Goal: Task Accomplishment & Management: Manage account settings

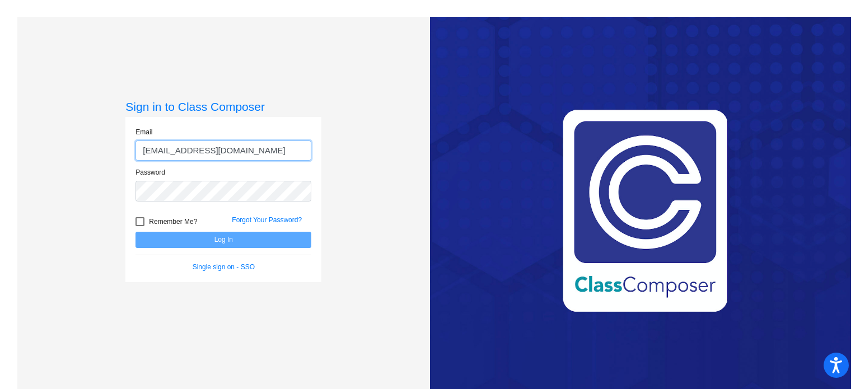
type input "[EMAIL_ADDRESS][DOMAIN_NAME]"
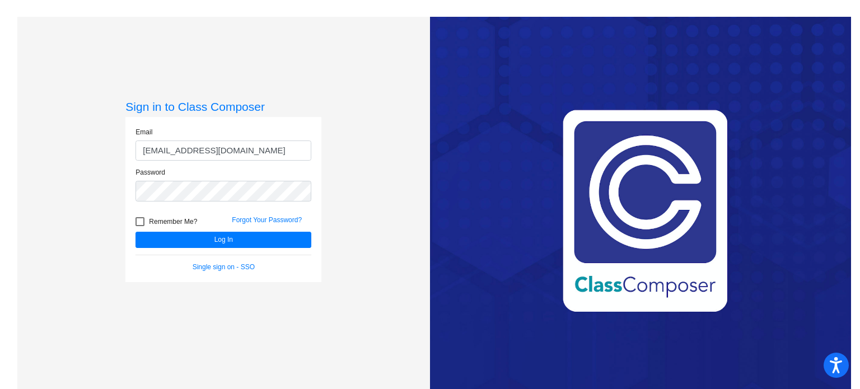
click at [142, 220] on div at bounding box center [140, 221] width 9 height 9
click at [140, 226] on input "Remember Me?" at bounding box center [139, 226] width 1 height 1
checkbox input "true"
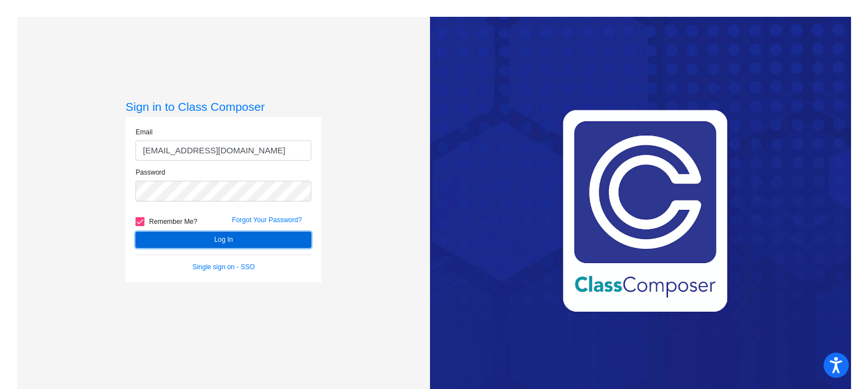
click at [161, 236] on button "Log In" at bounding box center [224, 240] width 176 height 16
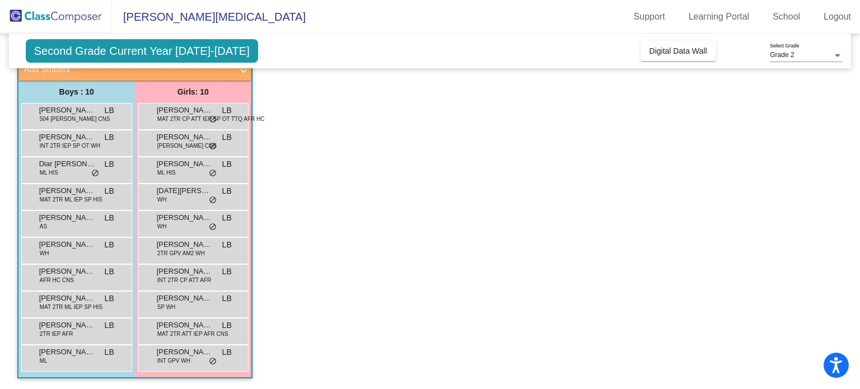
scroll to position [89, 0]
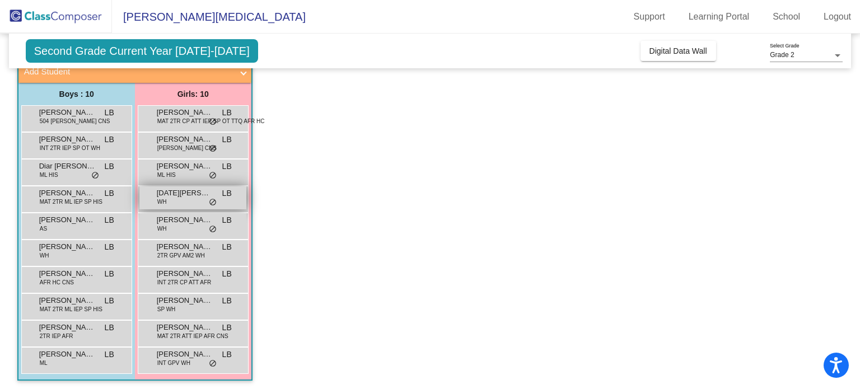
click at [174, 202] on div "[DATE][PERSON_NAME] [PERSON_NAME] LB lock do_not_disturb_alt" at bounding box center [192, 198] width 107 height 23
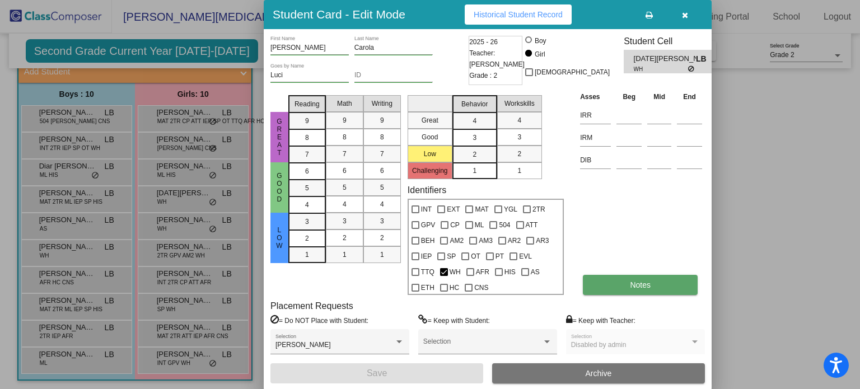
click at [607, 290] on button "Notes" at bounding box center [640, 285] width 115 height 20
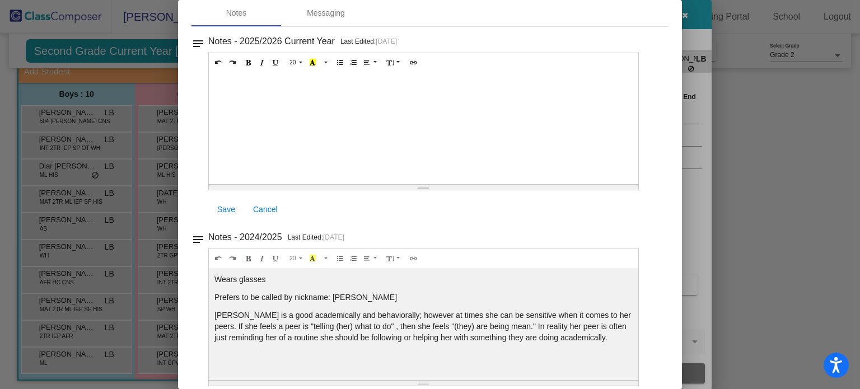
scroll to position [0, 0]
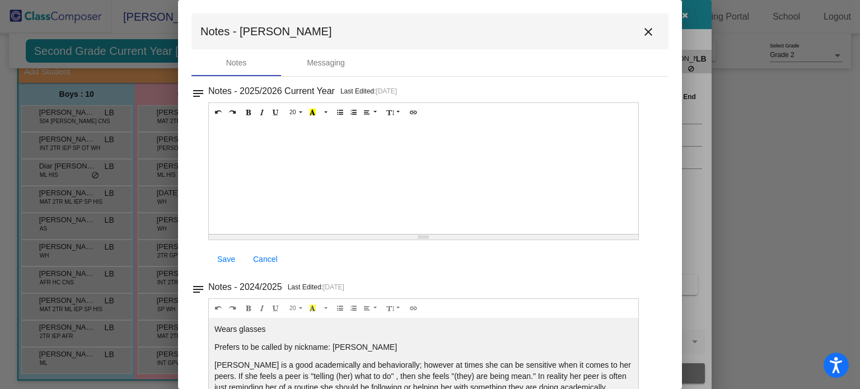
click at [644, 31] on mat-icon "close" at bounding box center [648, 31] width 13 height 13
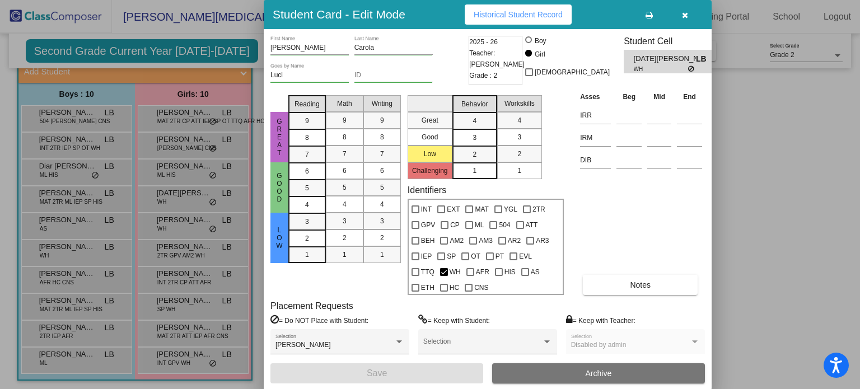
click at [688, 16] on button "button" at bounding box center [685, 14] width 36 height 20
